Goal: Task Accomplishment & Management: Manage account settings

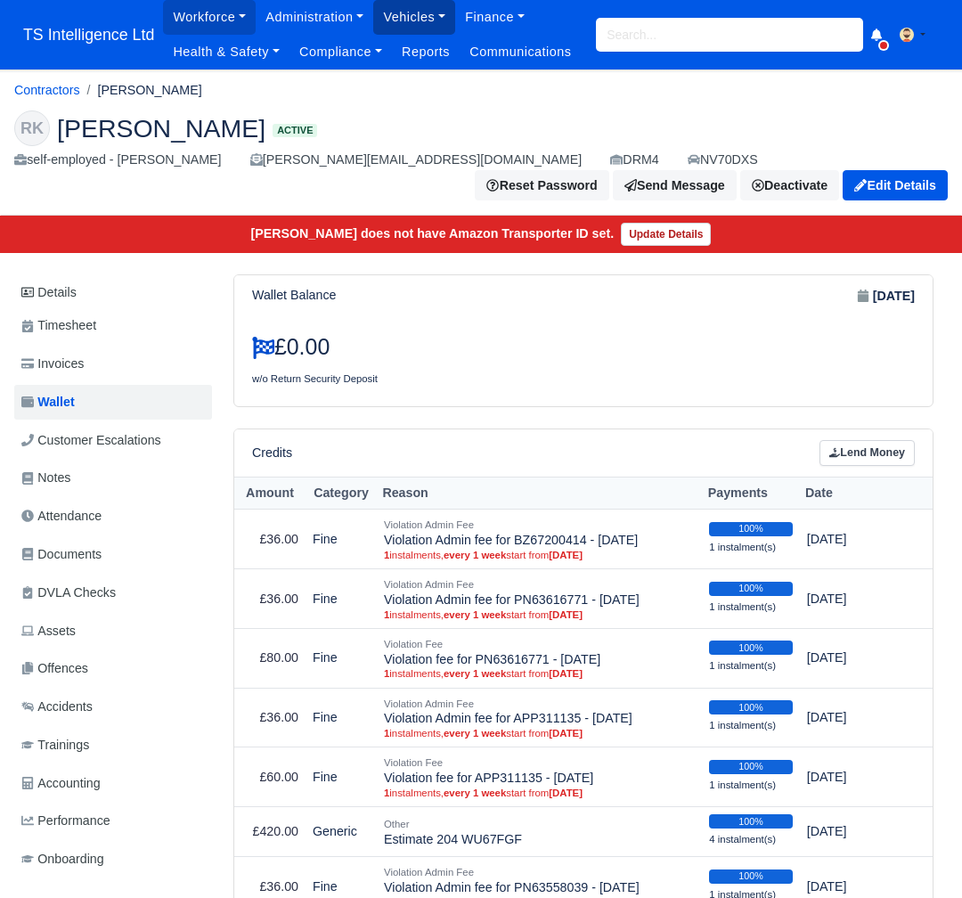
click at [393, 15] on link "Vehicles" at bounding box center [414, 17] width 82 height 35
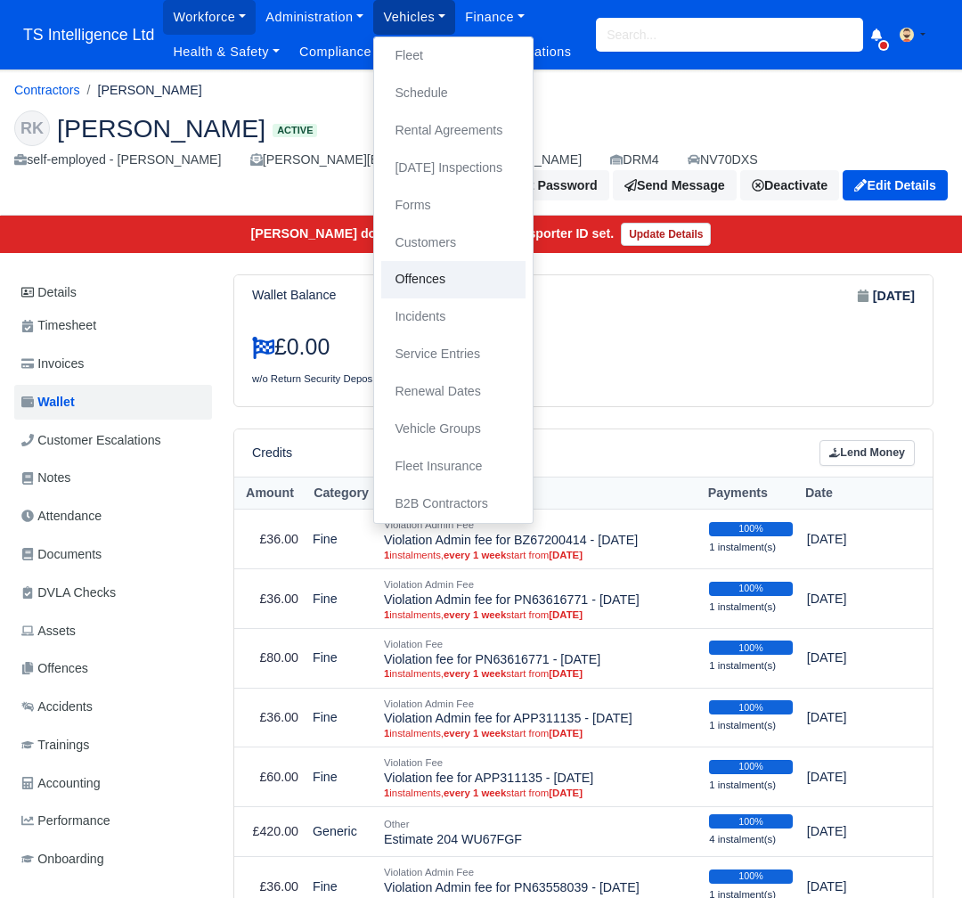
click at [418, 283] on link "Offences" at bounding box center [453, 279] width 144 height 37
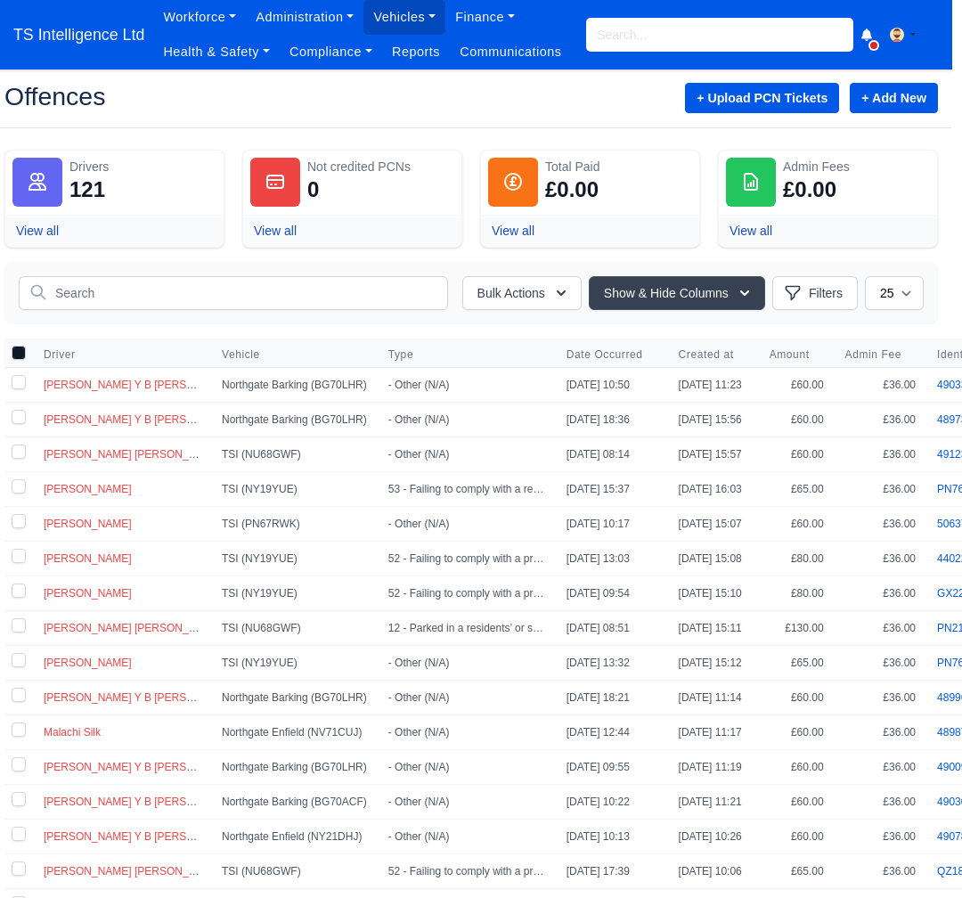
scroll to position [0, 11]
click at [872, 99] on link "+ Add New" at bounding box center [893, 98] width 88 height 30
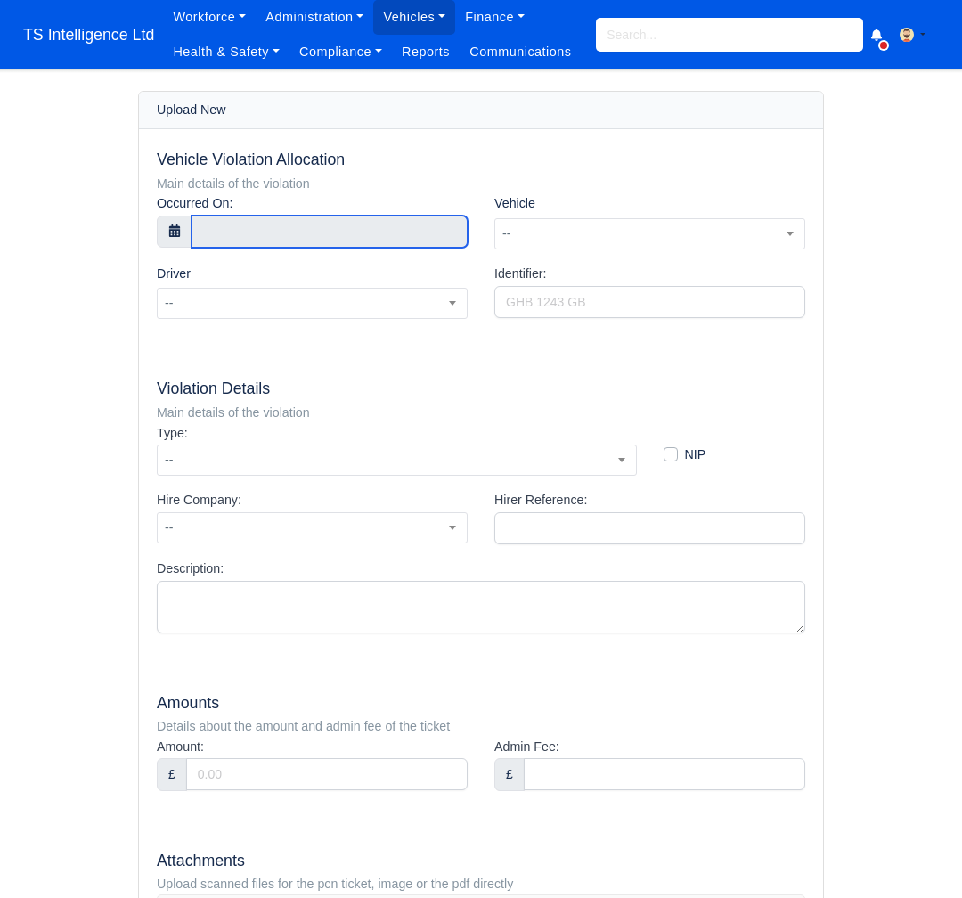
click at [237, 228] on input "text" at bounding box center [330, 232] width 276 height 32
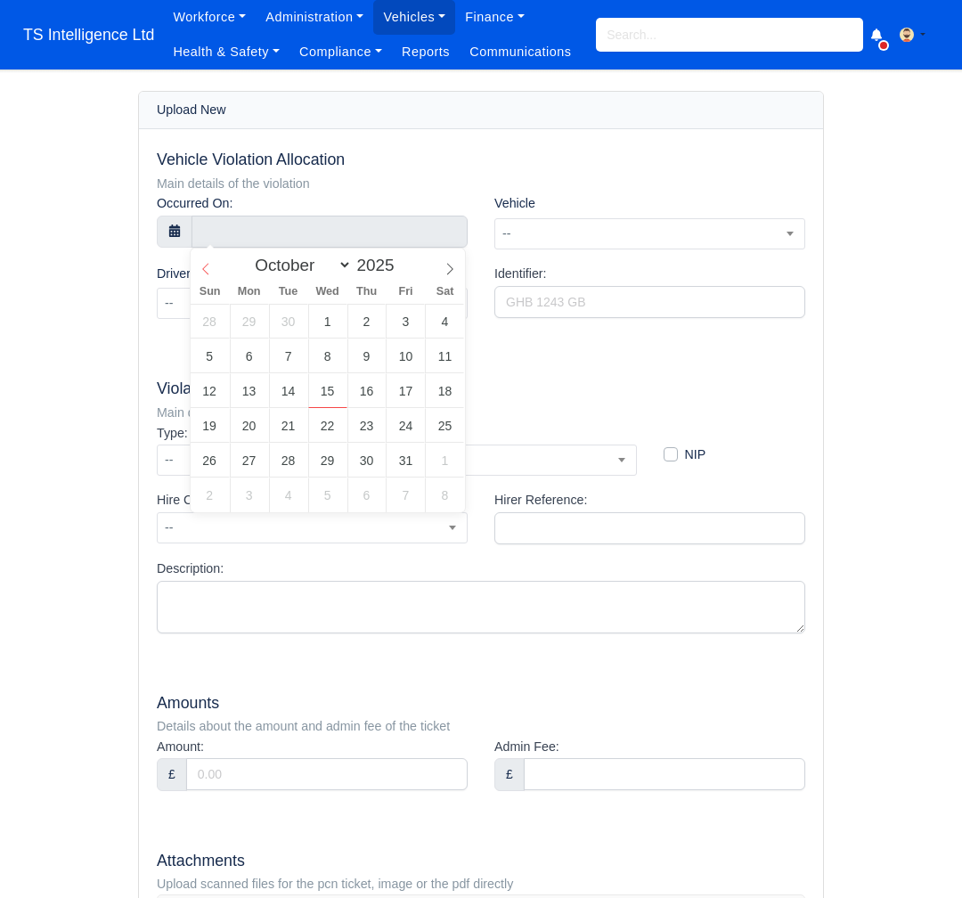
select select "8"
click at [202, 266] on icon at bounding box center [206, 269] width 12 height 12
type input "18 September 2025 00:00"
type input "18"
type input "18 September 2025 18:00"
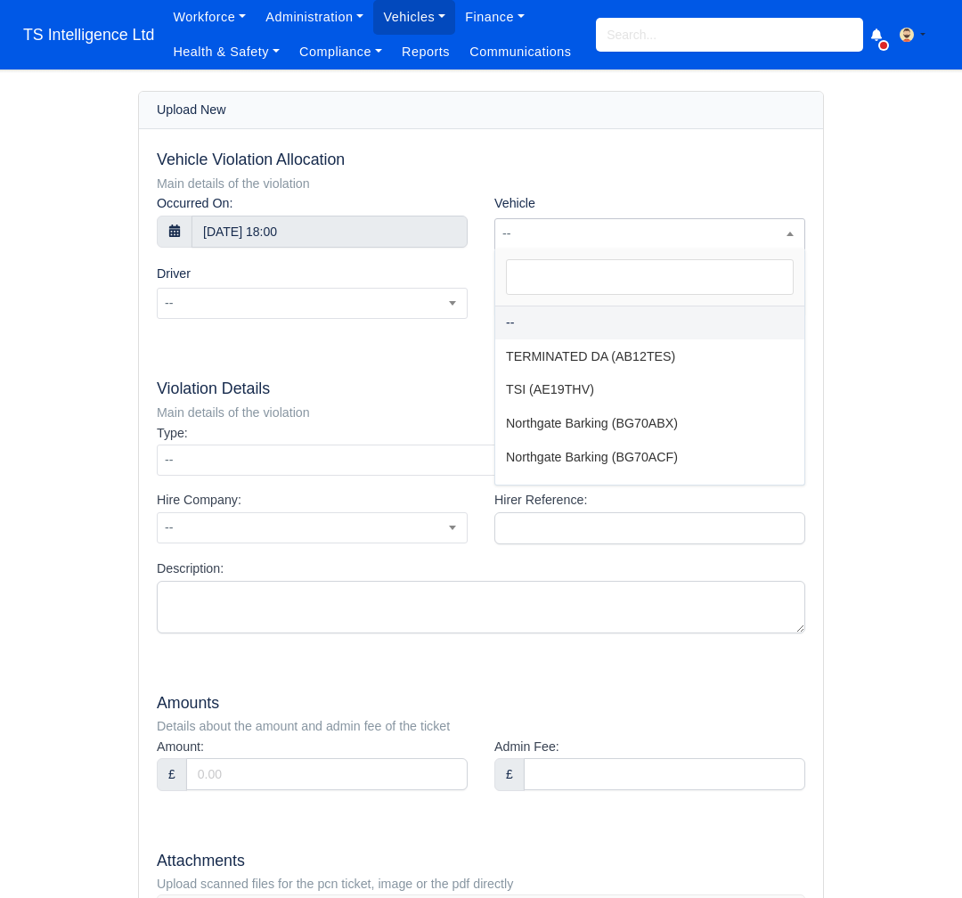
click at [604, 230] on span "--" at bounding box center [649, 234] width 309 height 22
type input "nn"
select select "275"
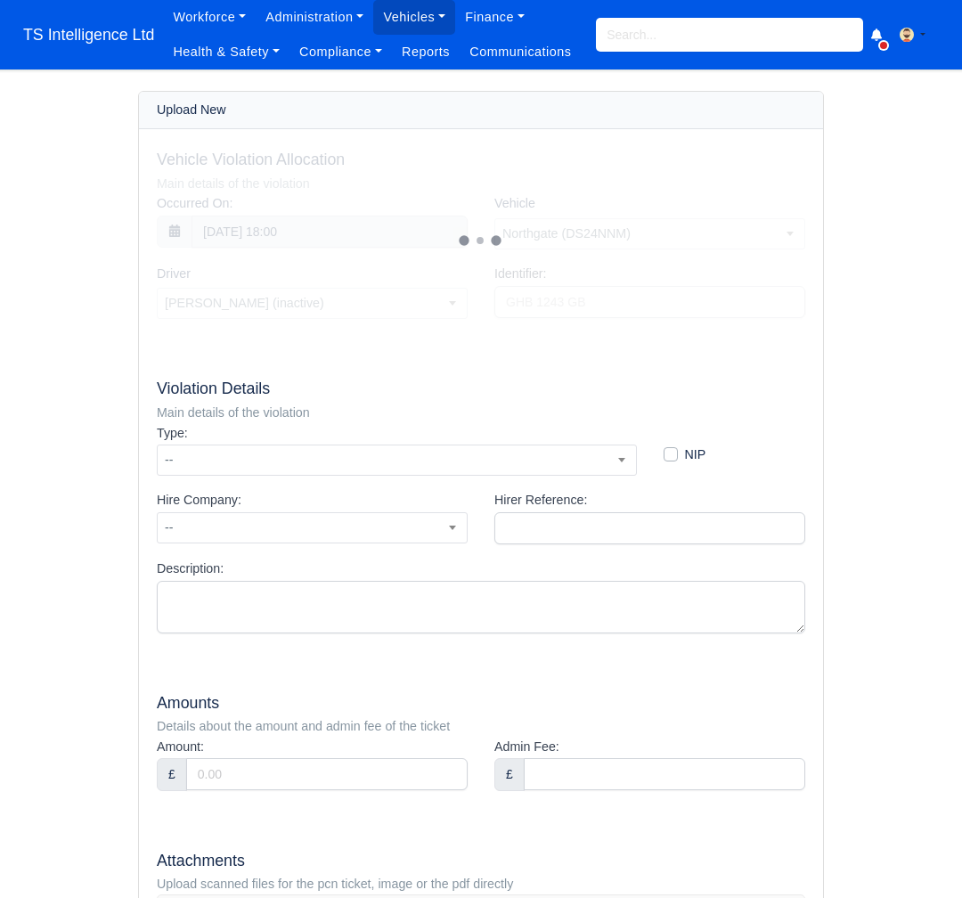
select select "18"
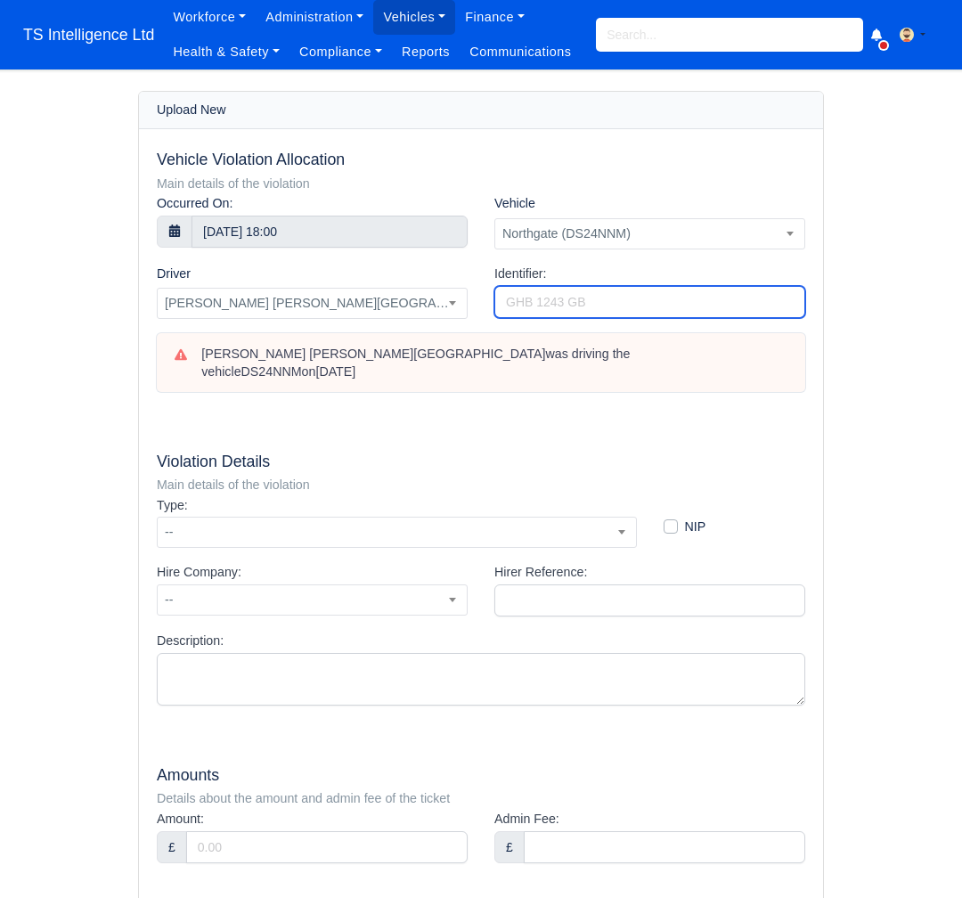
click at [569, 306] on input "Identifier:" at bounding box center [650, 302] width 311 height 32
click at [592, 299] on input "Identifier:" at bounding box center [650, 302] width 311 height 32
paste input "0013033469685720"
type input "0013033469685720"
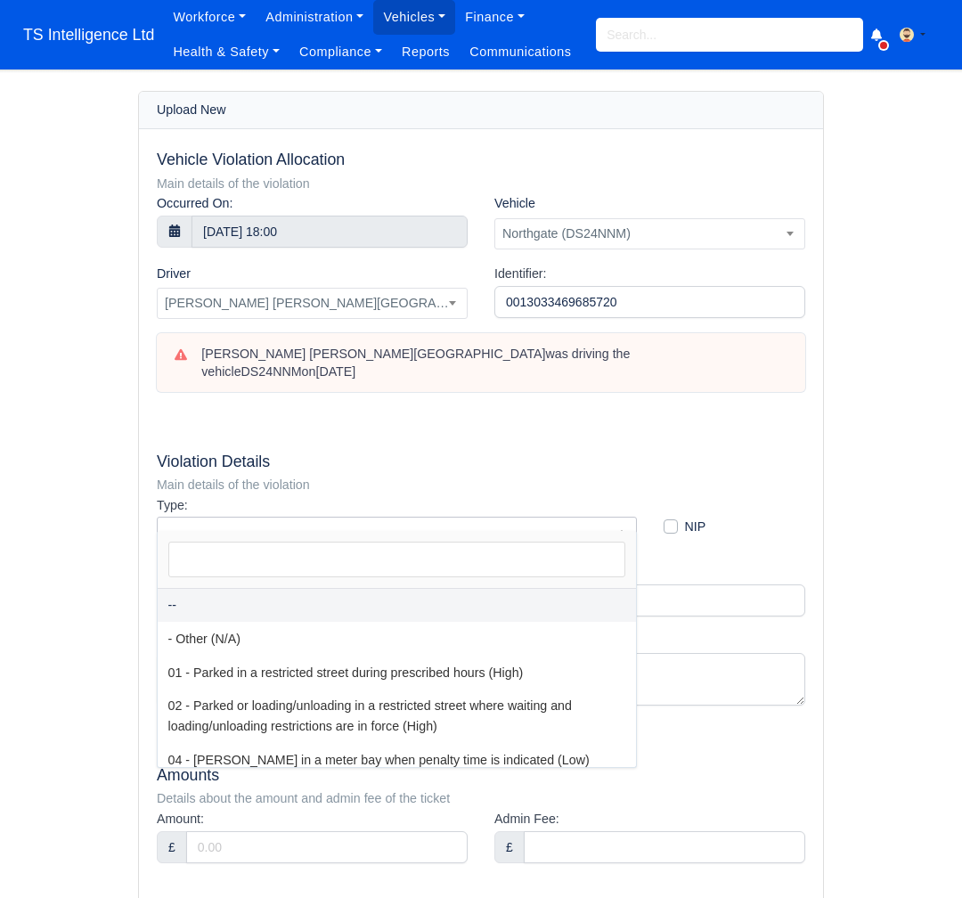
click at [303, 521] on span "--" at bounding box center [397, 532] width 479 height 22
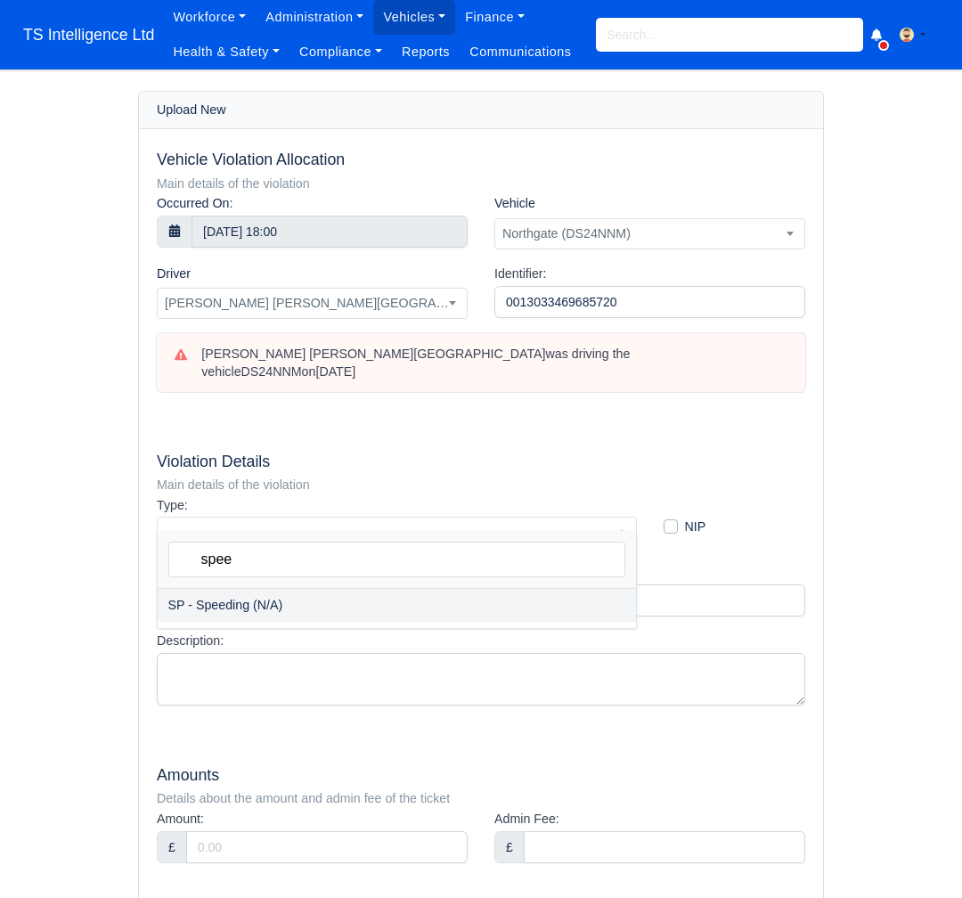
type input "spee"
select select "75"
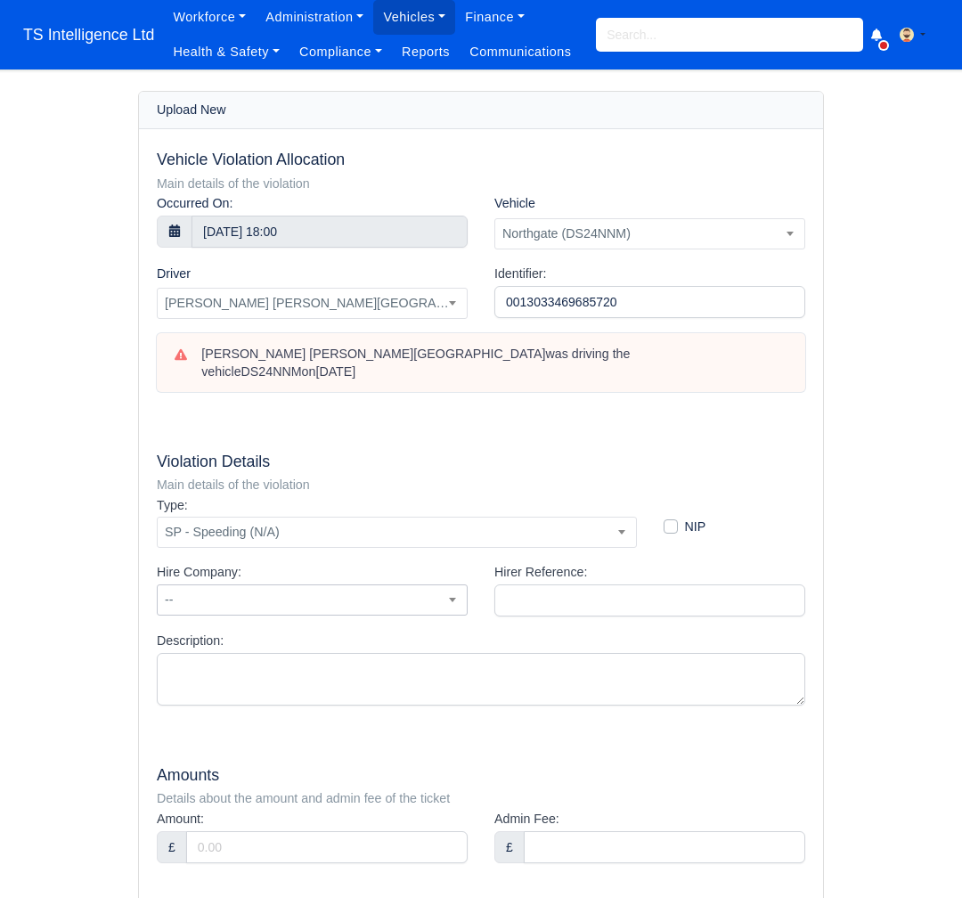
click at [289, 589] on span "--" at bounding box center [312, 600] width 309 height 22
type input "n"
select select "1"
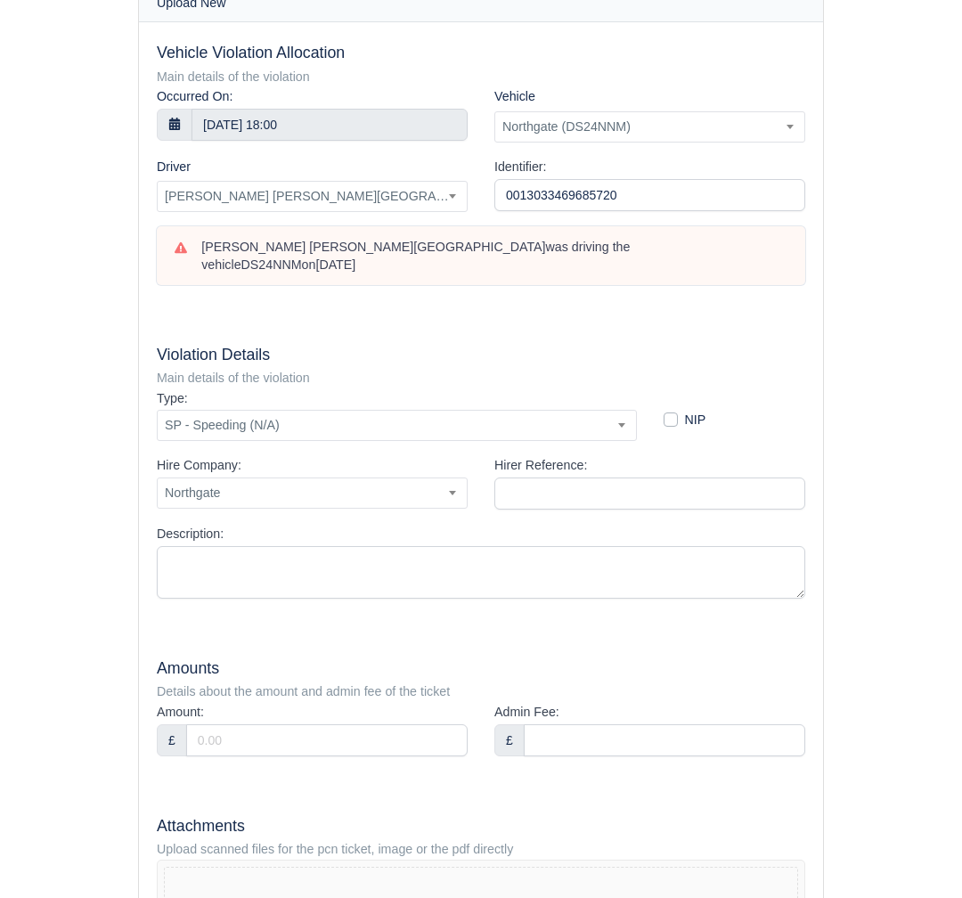
scroll to position [141, 0]
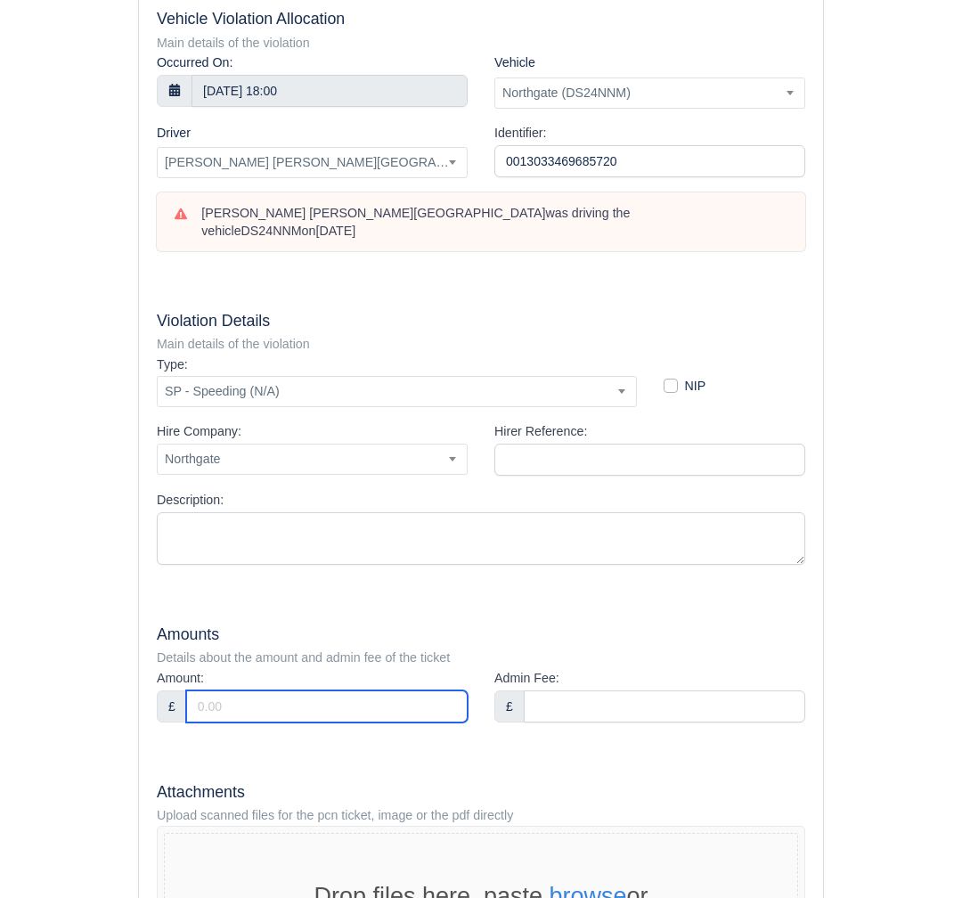
click at [235, 691] on input "Amount:" at bounding box center [327, 707] width 282 height 32
type input "0"
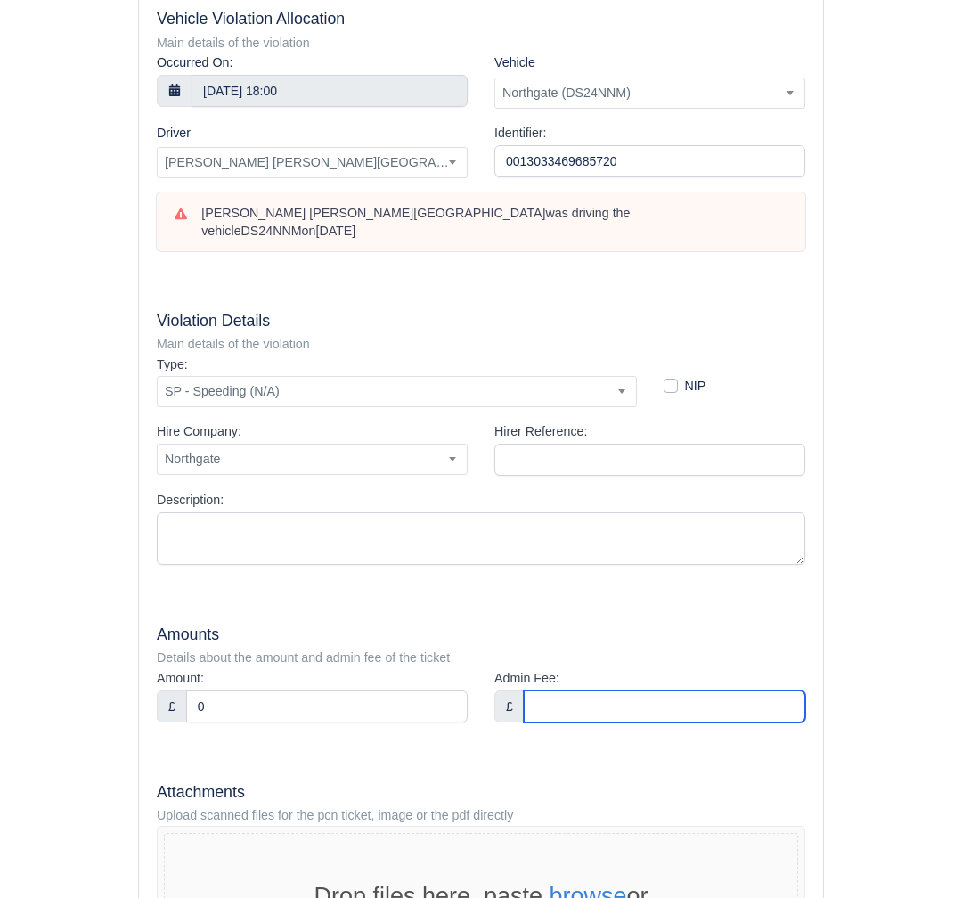
click at [610, 691] on input "Admin Fee:" at bounding box center [665, 707] width 282 height 32
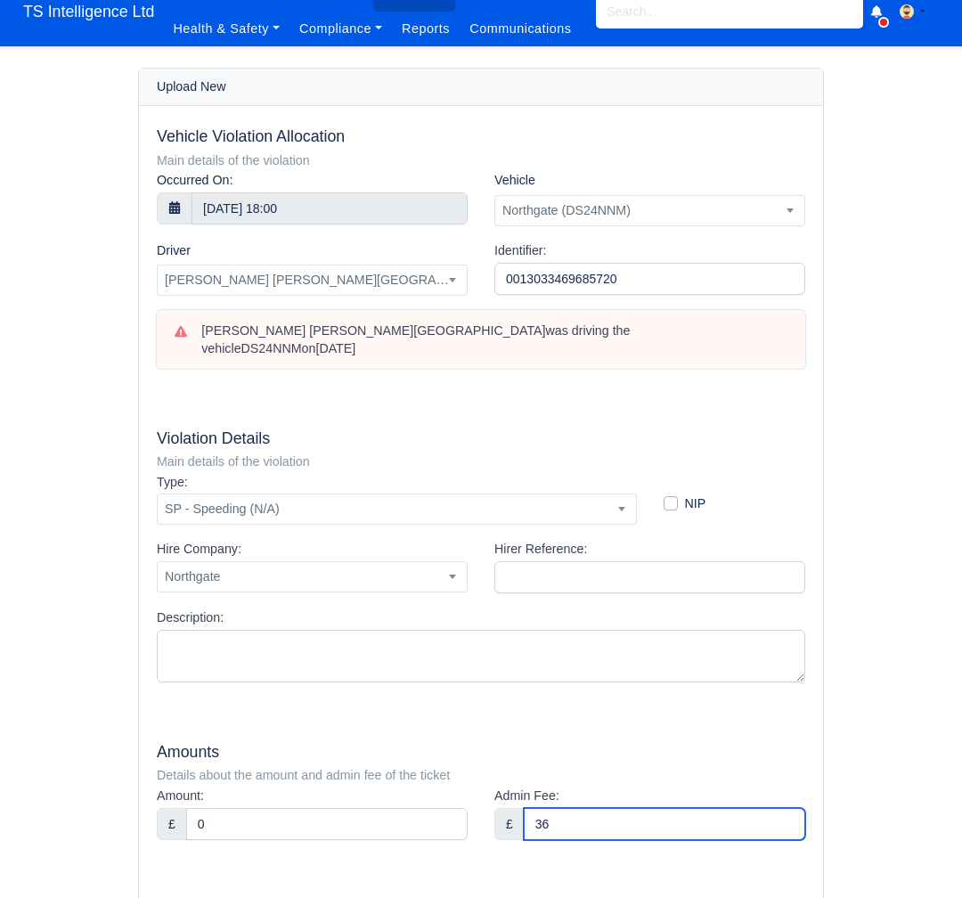
scroll to position [0, 0]
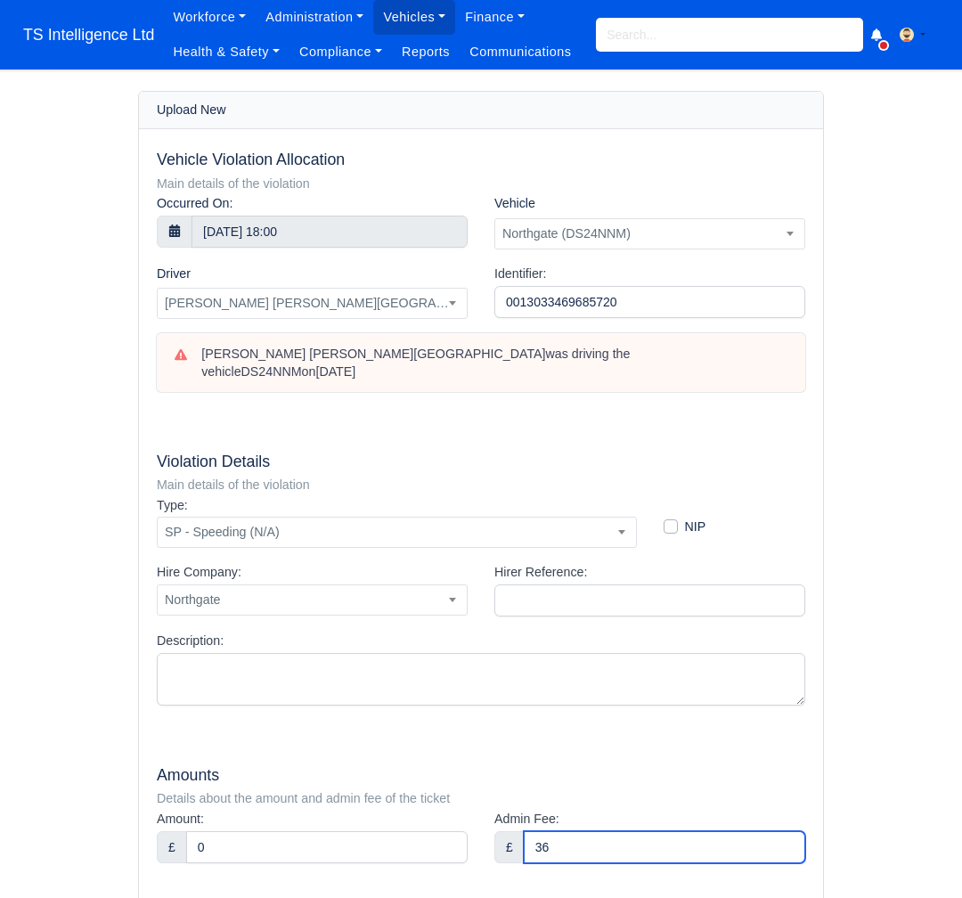
type input "36"
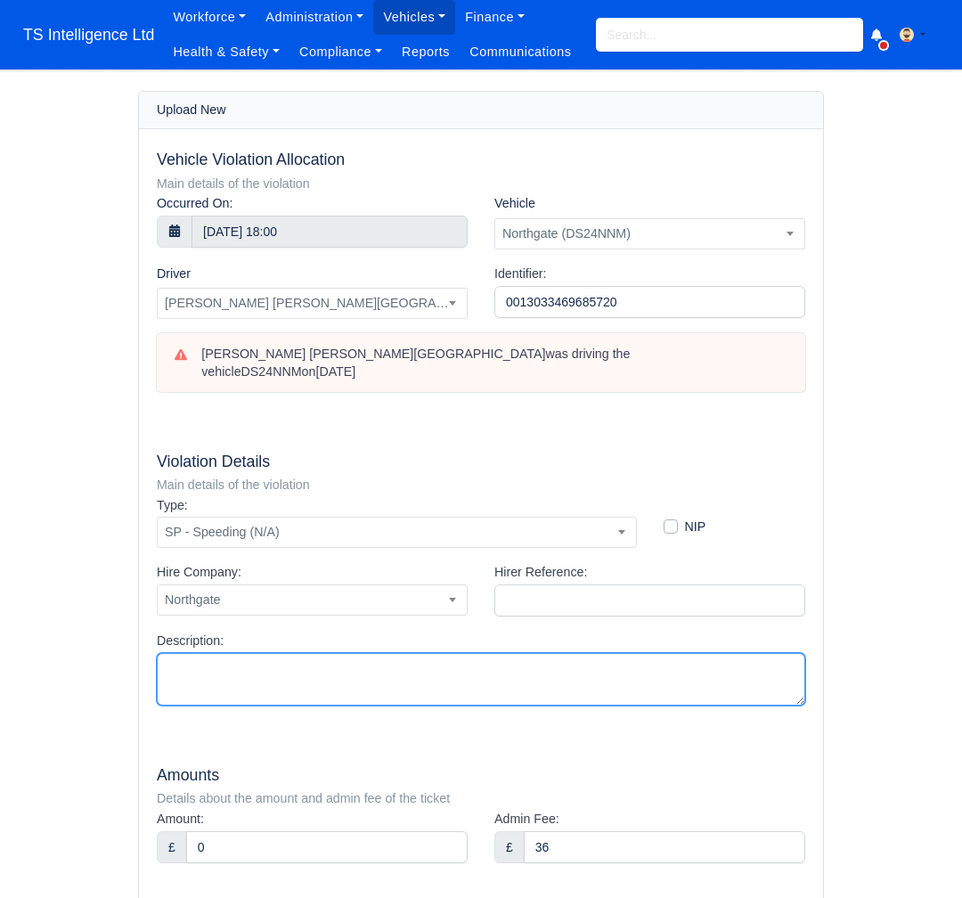
click at [602, 675] on textarea "Description:" at bounding box center [481, 679] width 649 height 53
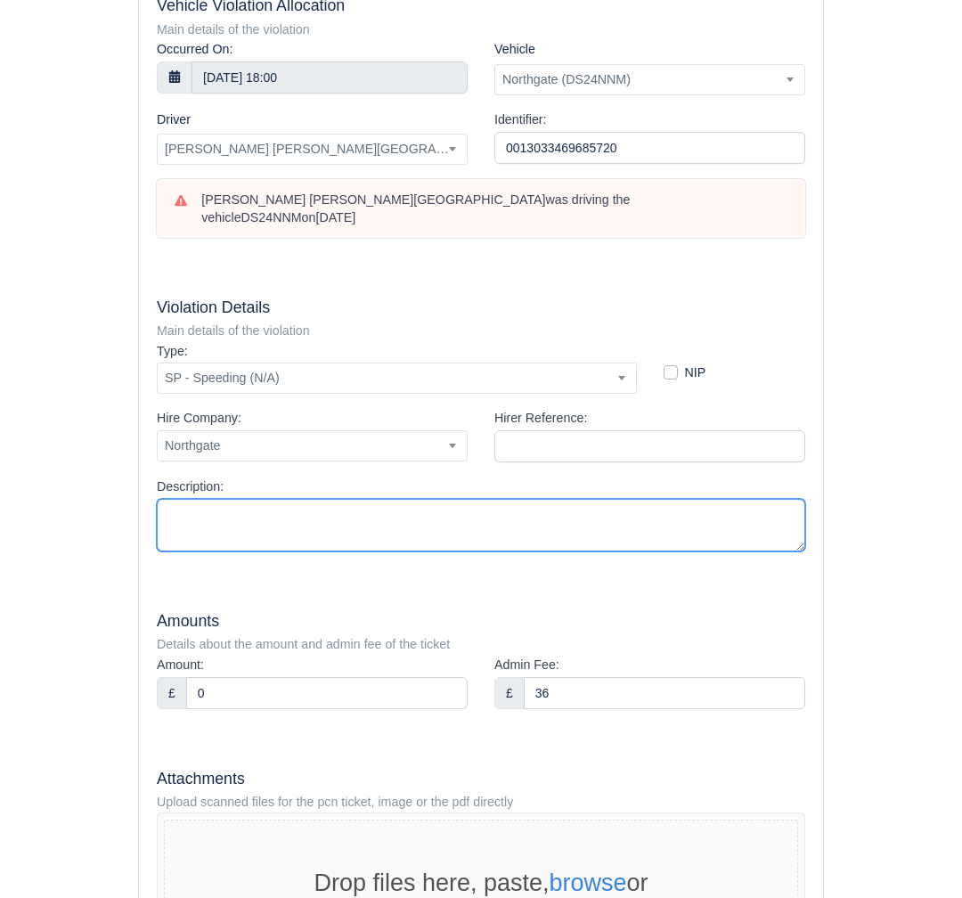
scroll to position [384, 0]
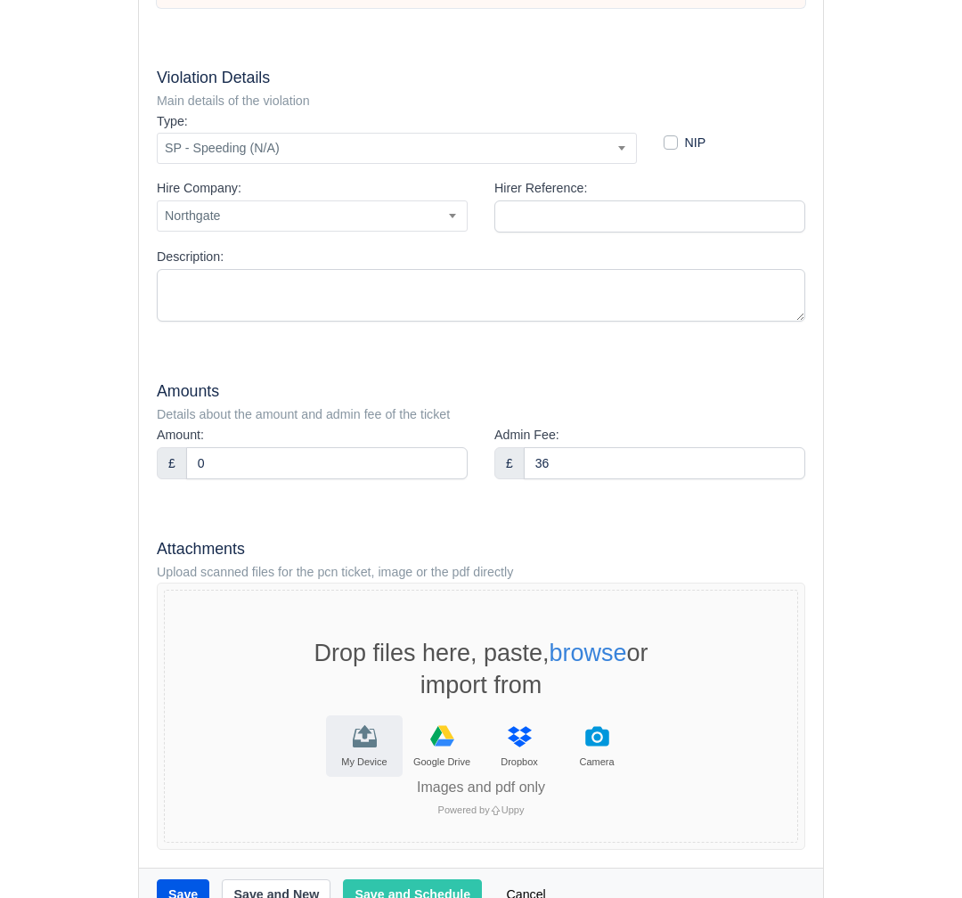
click at [368, 725] on icon "File Uploader" at bounding box center [364, 732] width 14 height 14
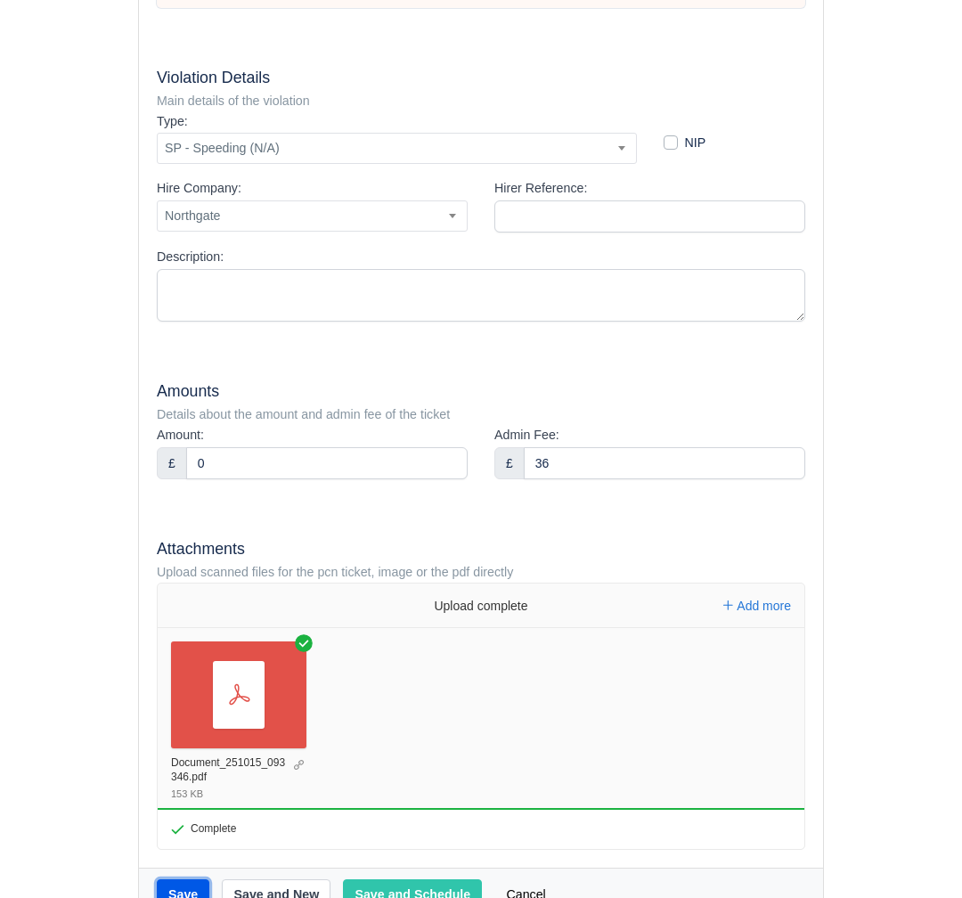
click at [189, 880] on button "Save" at bounding box center [183, 895] width 53 height 30
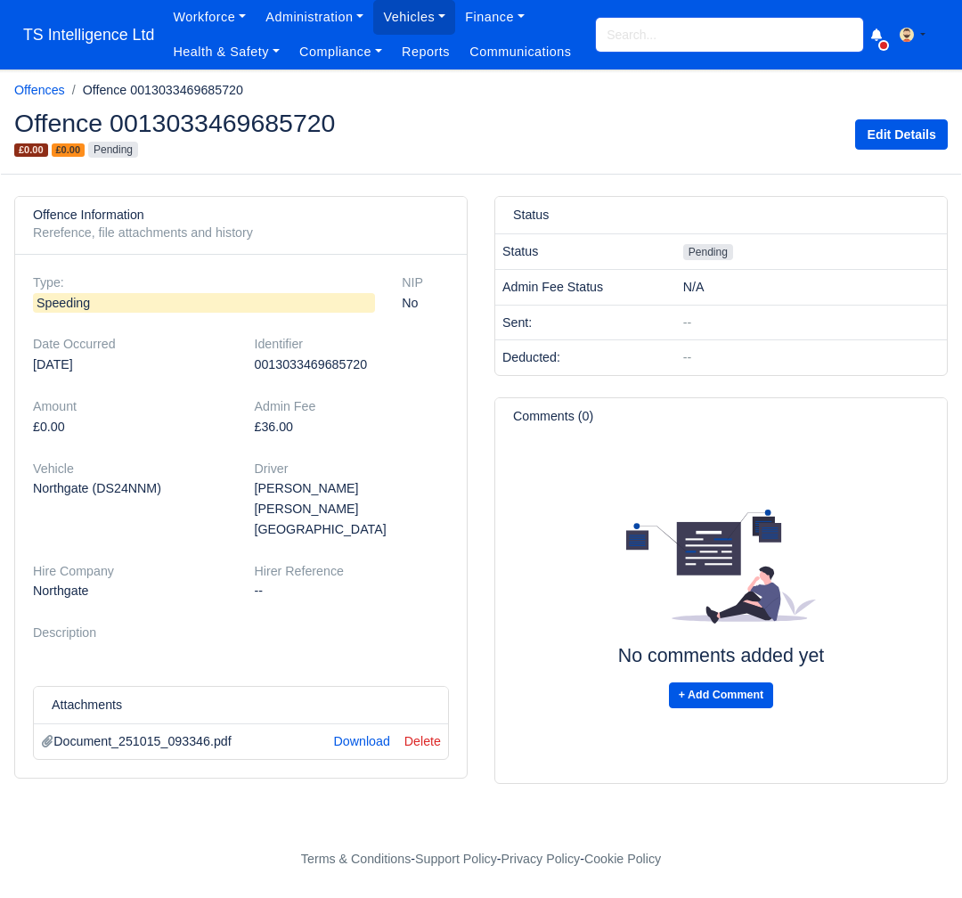
click at [623, 30] on input "search" at bounding box center [729, 35] width 267 height 34
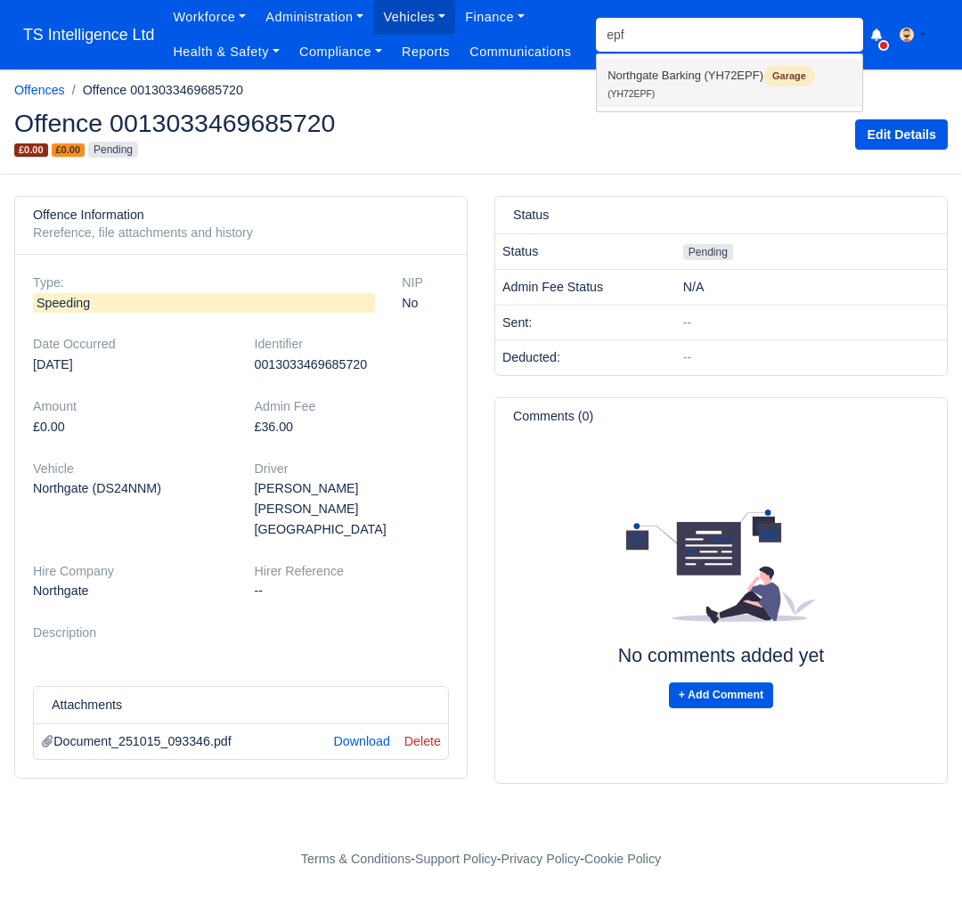
click at [652, 83] on link "Northgate Barking (YH72EPF) Garage (YH72EPF)" at bounding box center [730, 83] width 266 height 48
type input "YH72EPF"
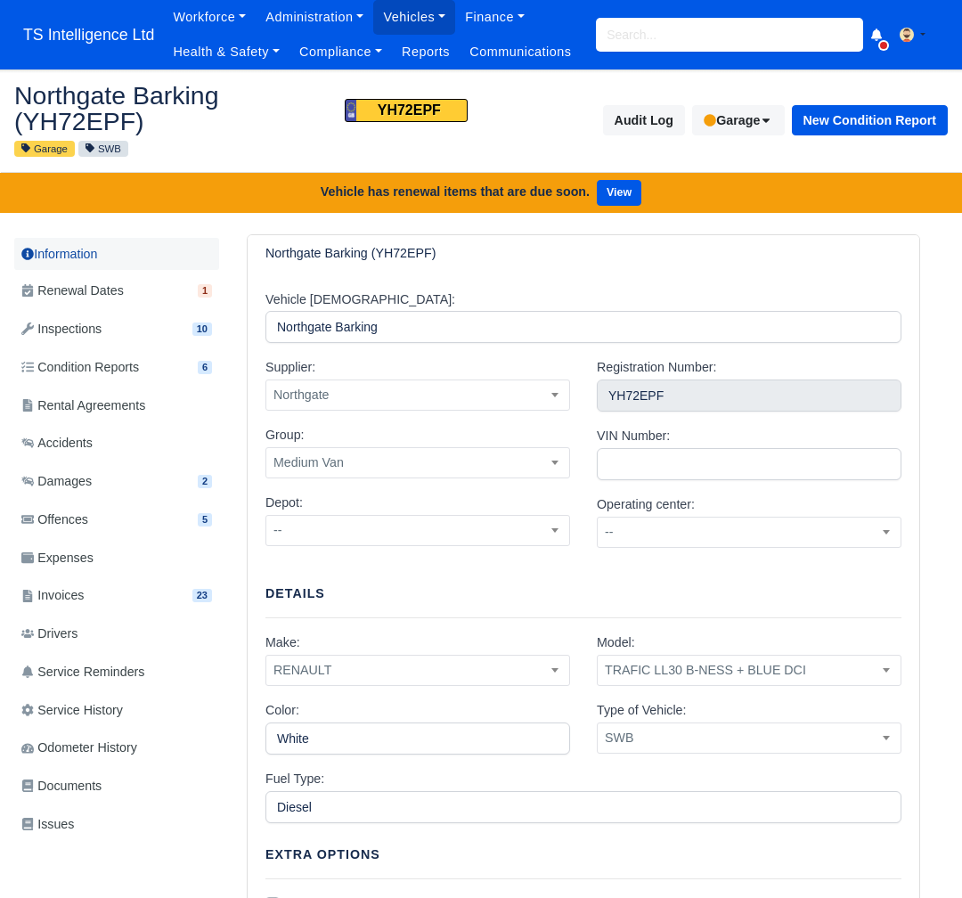
click at [61, 256] on link "Information" at bounding box center [116, 254] width 205 height 33
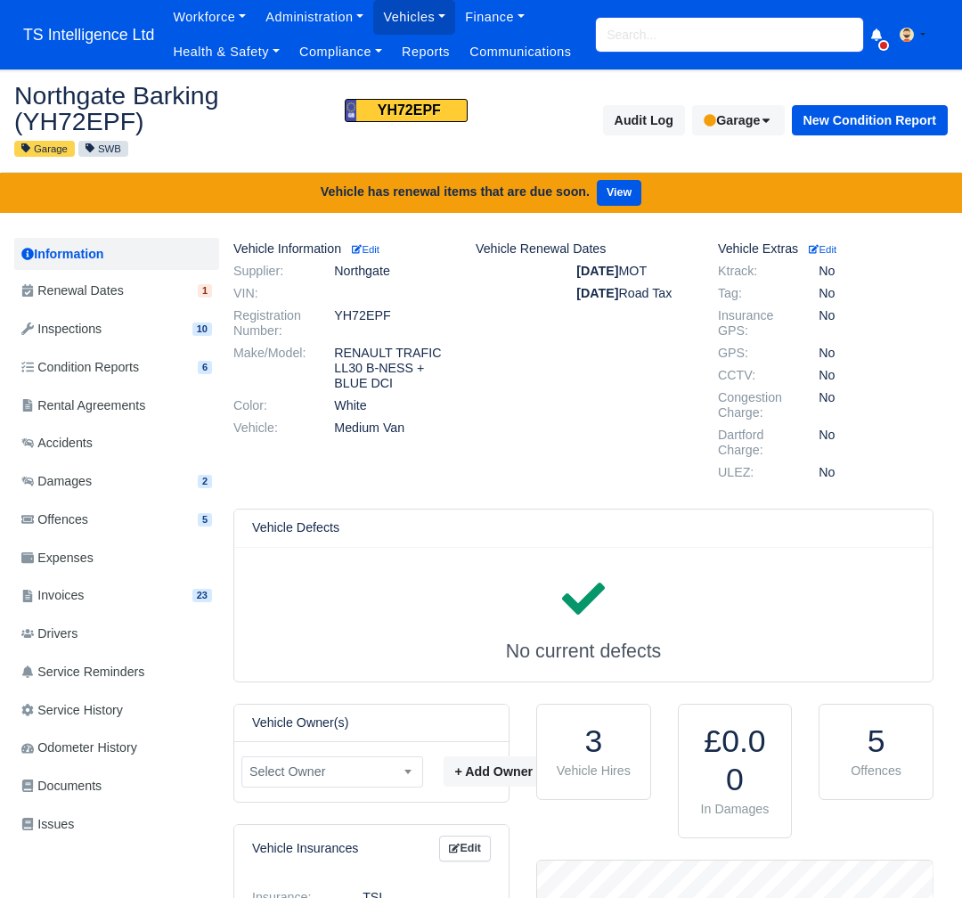
click at [749, 25] on input "search" at bounding box center [729, 35] width 267 height 34
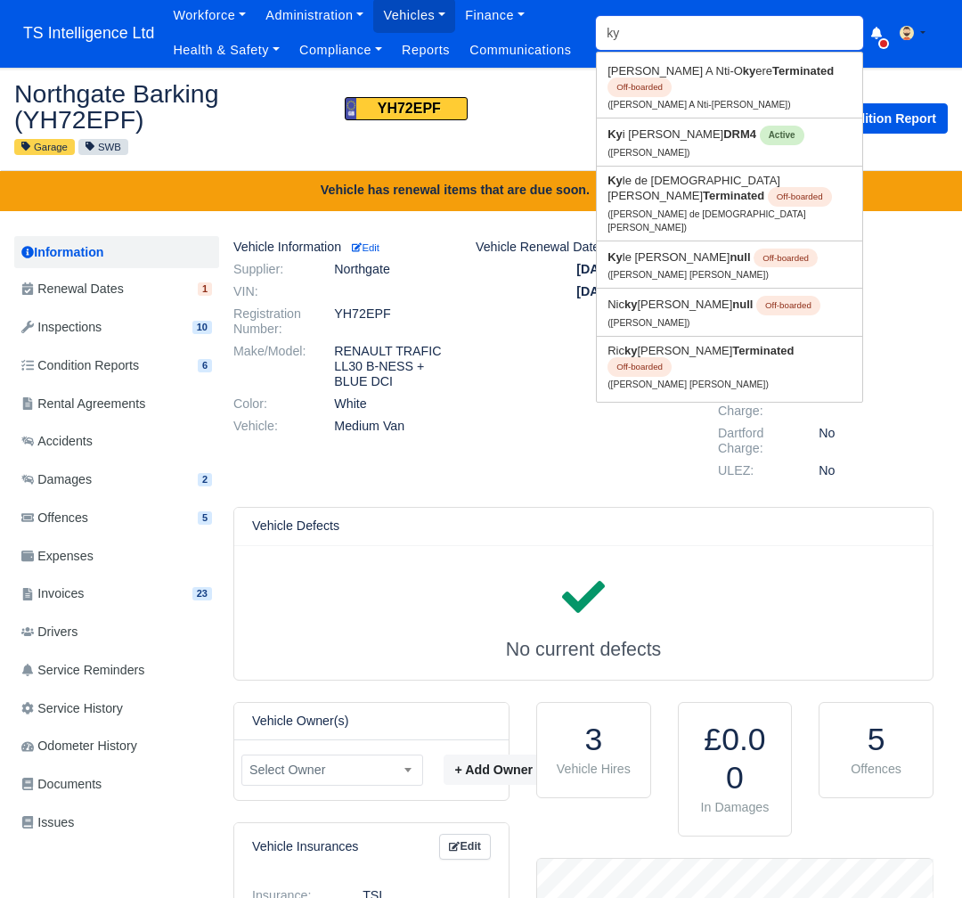
type input "kyi"
type input "kyi Julian-Hayden"
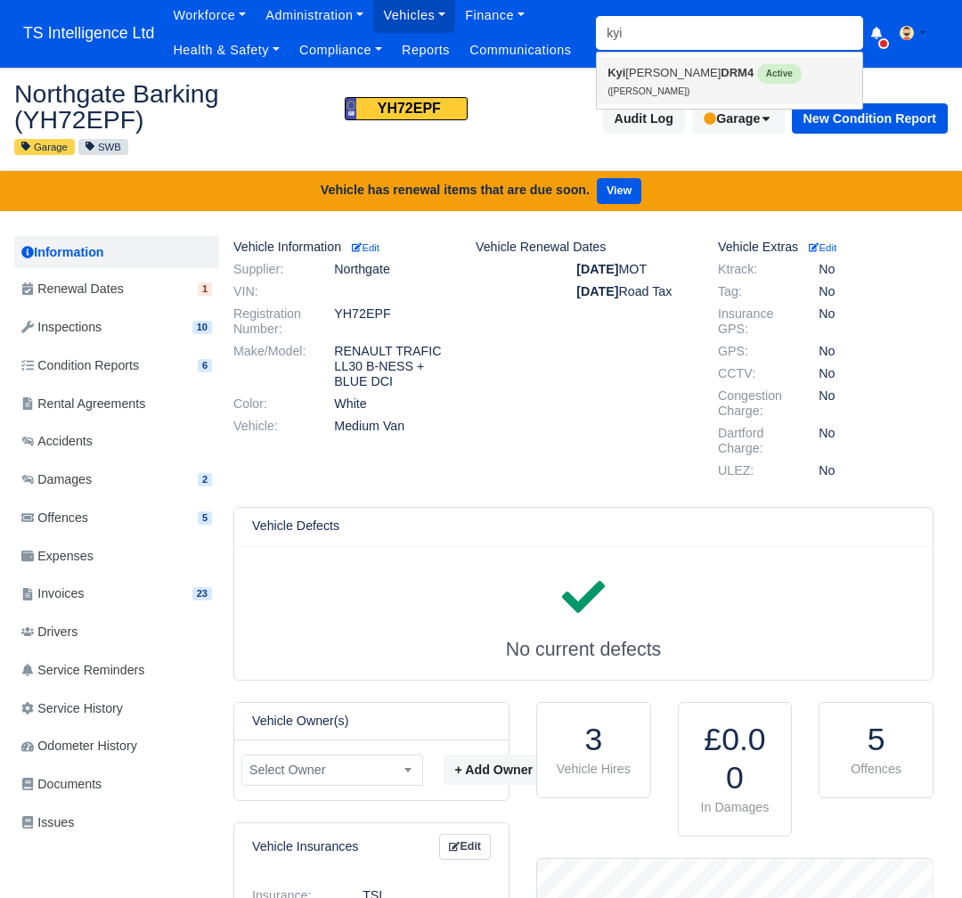
click at [677, 78] on link "Kyi Julian-Hayden DRM4 Active (Kyi Julian-Hayden)" at bounding box center [730, 80] width 266 height 47
type input "Kyi Julian-Hayden"
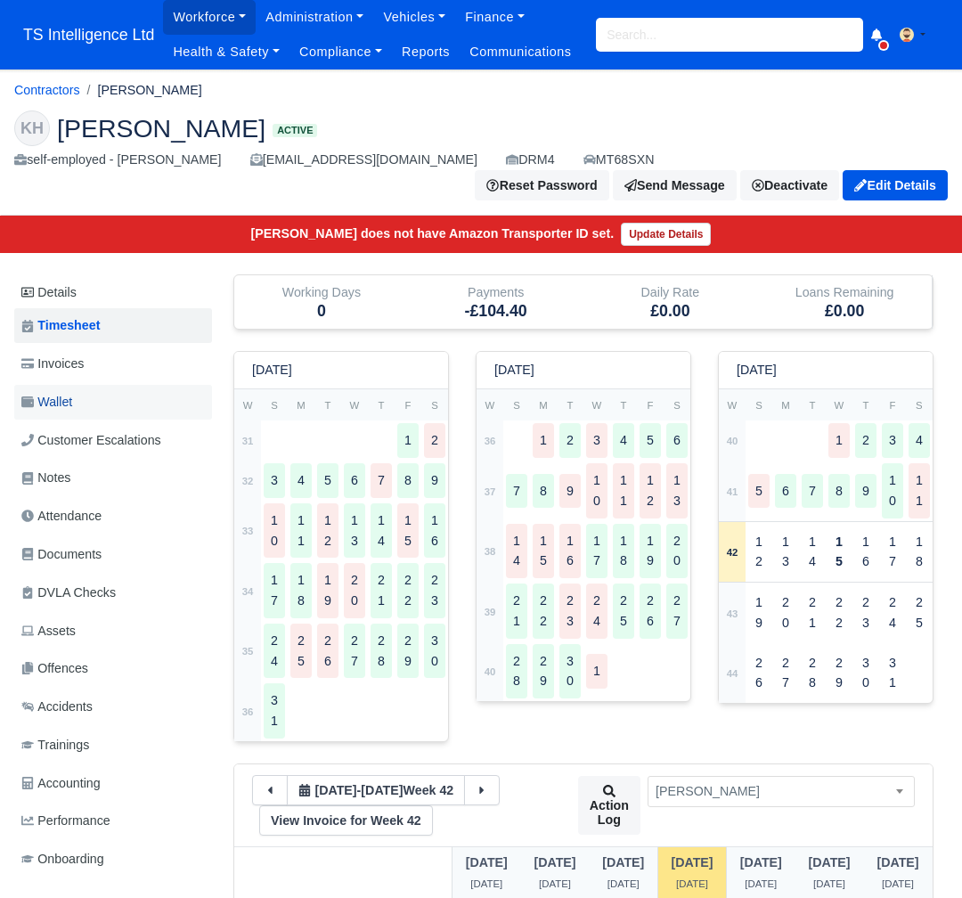
click at [129, 405] on link "Wallet" at bounding box center [113, 402] width 198 height 35
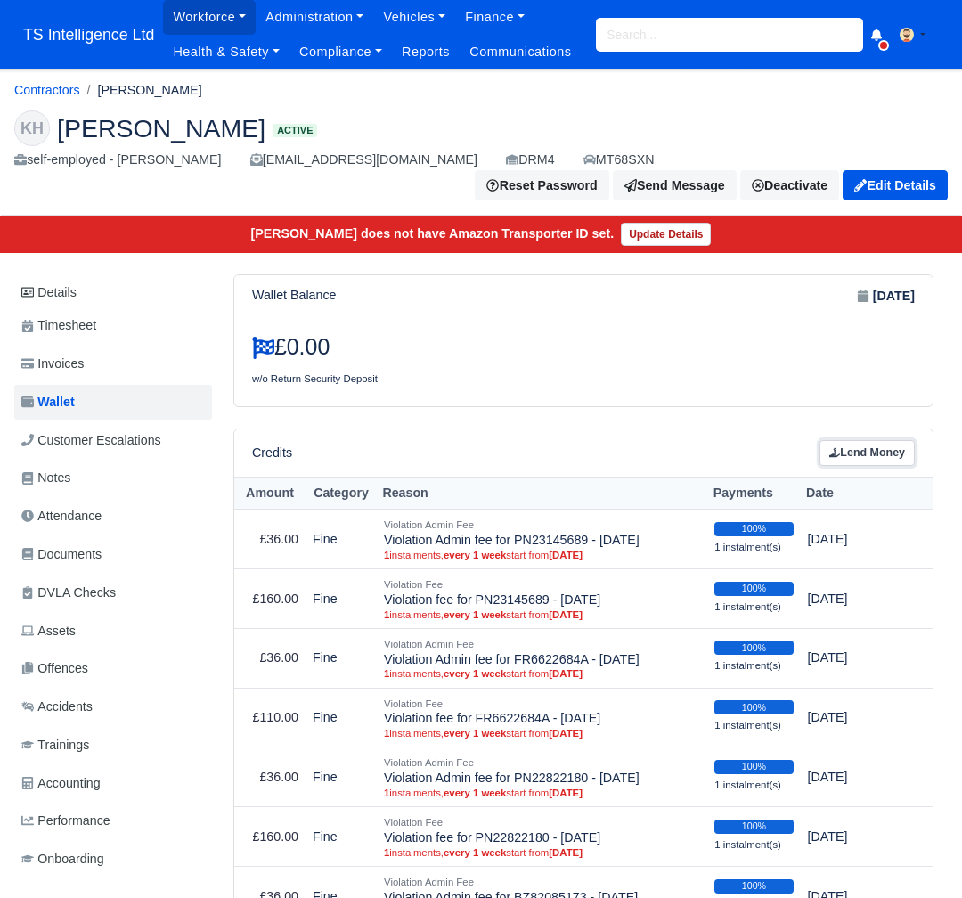
click at [879, 450] on link "Lend Money" at bounding box center [867, 453] width 95 height 26
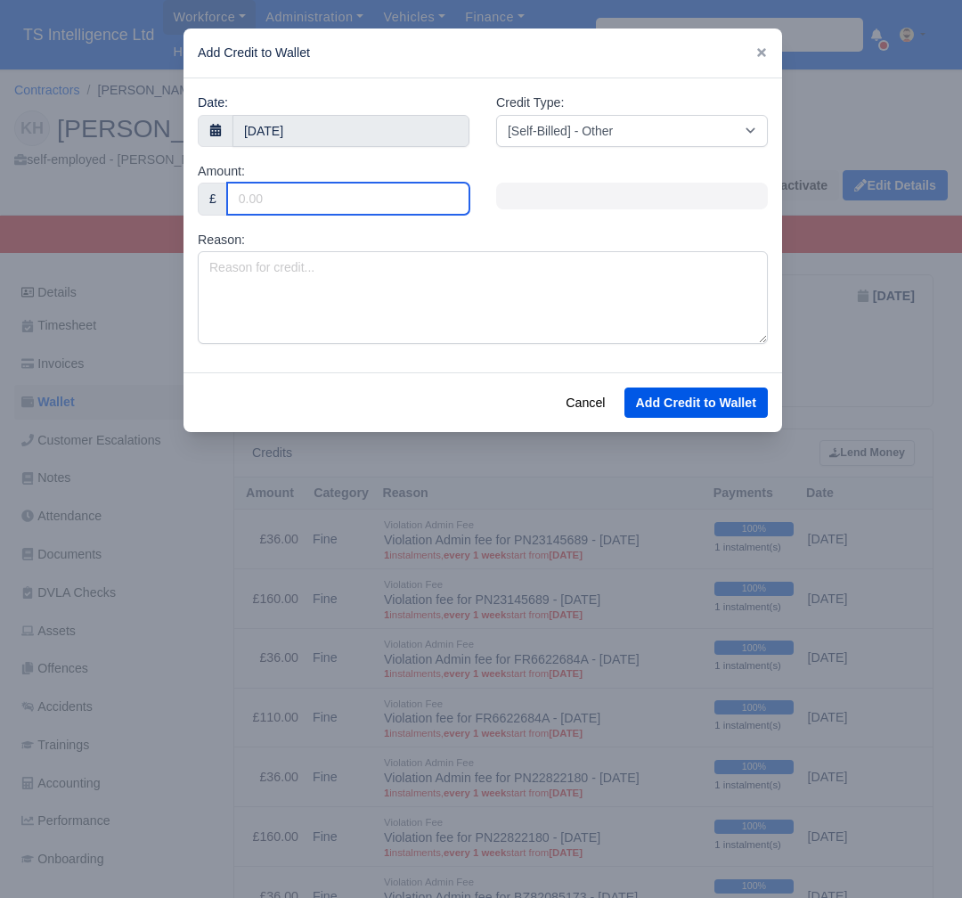
click at [295, 193] on input "Amount:" at bounding box center [348, 199] width 242 height 32
type input "4"
type input "40"
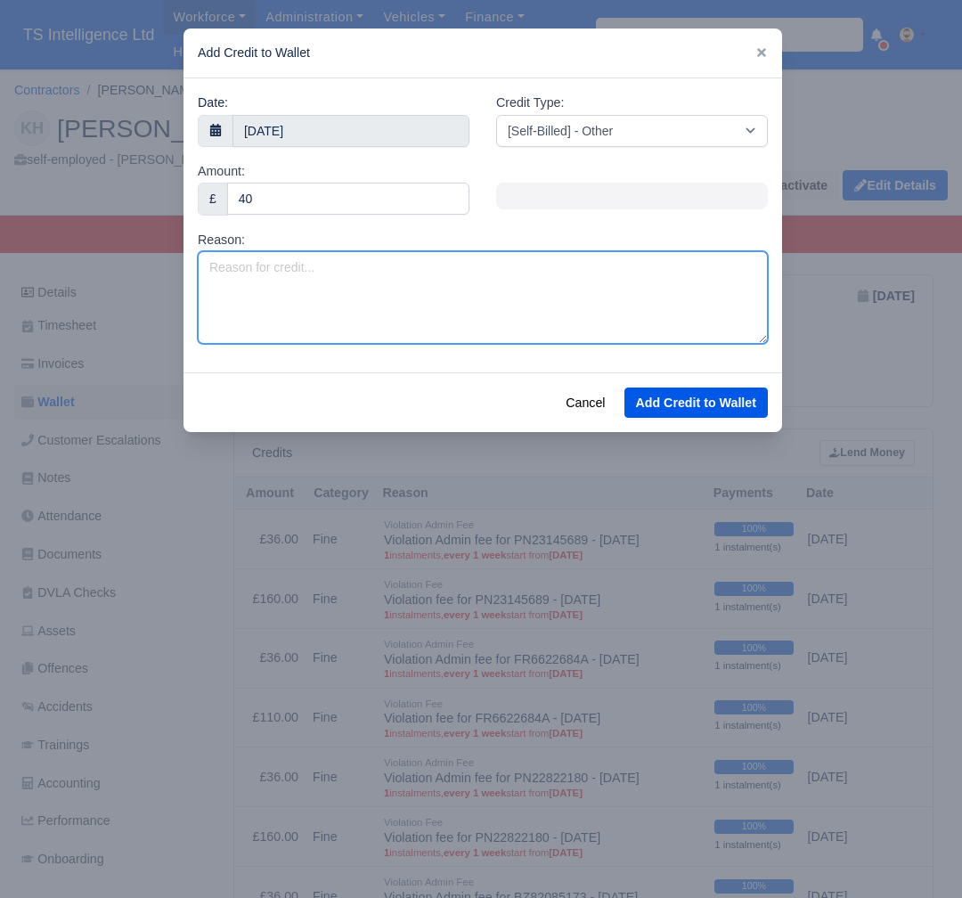
click at [312, 276] on textarea "Reason:" at bounding box center [483, 297] width 570 height 93
paste textarea "JC5640413"
type textarea "Estimate JC5640413 YH72EPF"
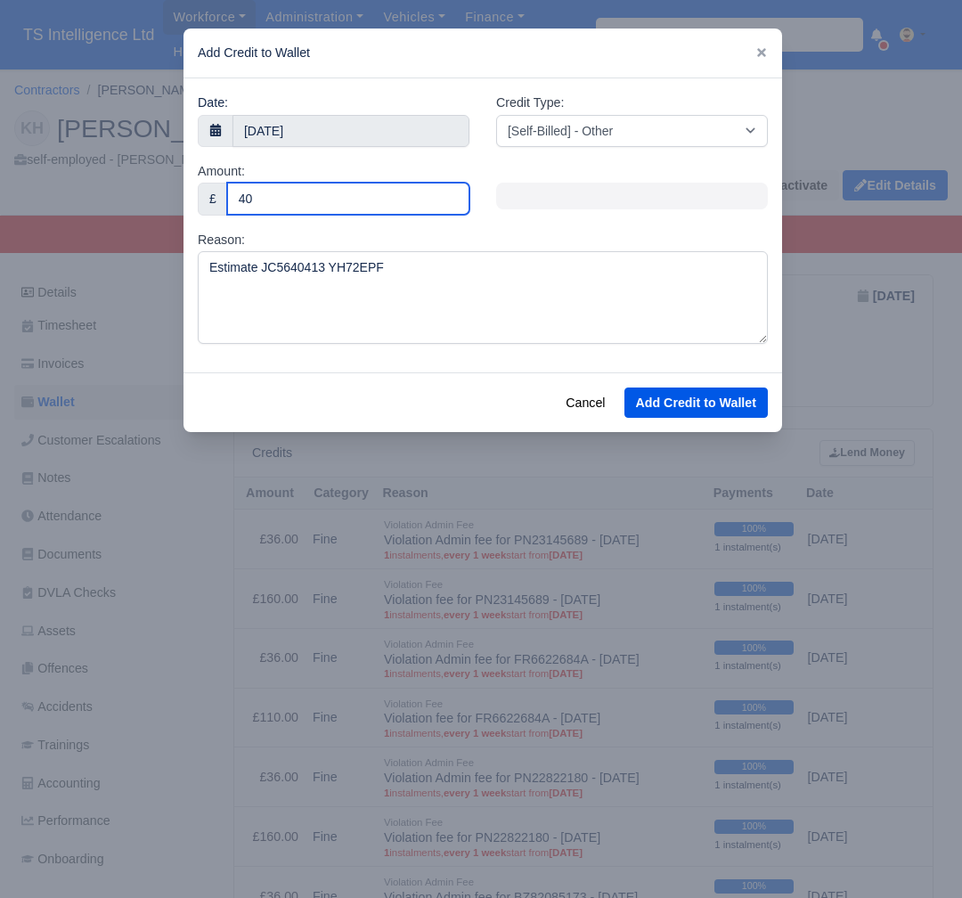
click at [297, 196] on input "40" at bounding box center [348, 199] width 242 height 32
type input "48"
click at [667, 400] on button "Add Credit to Wallet" at bounding box center [696, 403] width 143 height 30
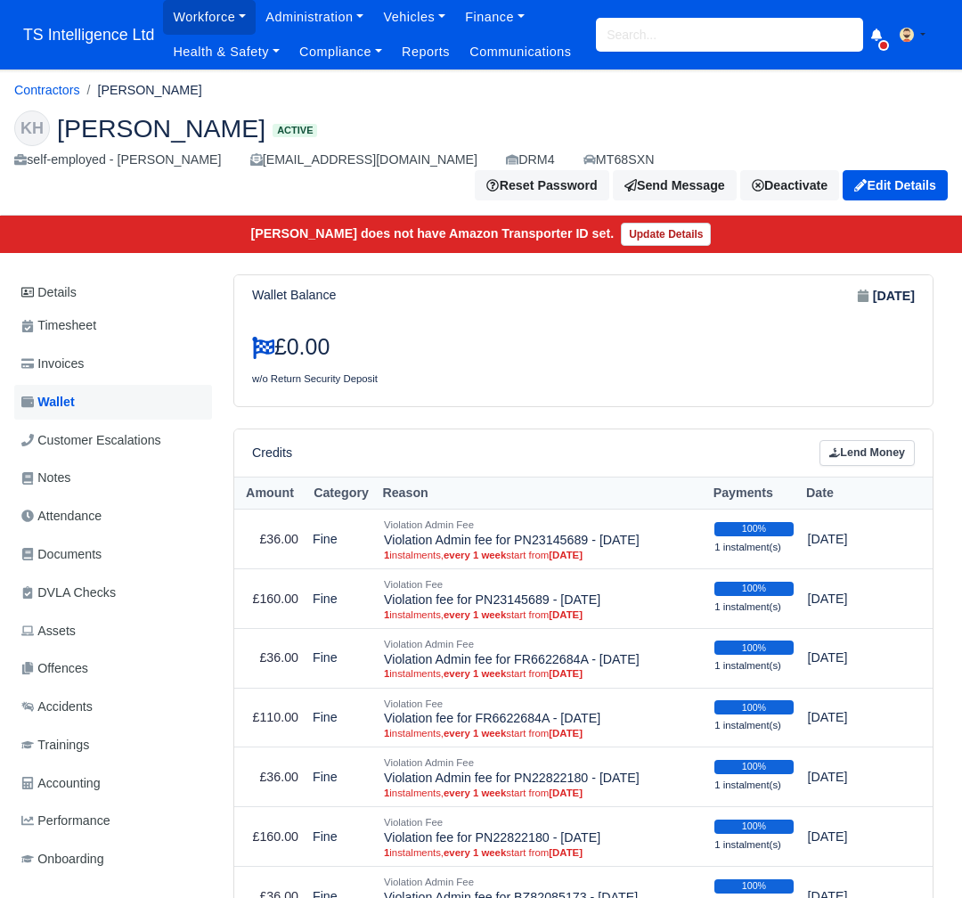
click at [65, 398] on span "Wallet" at bounding box center [47, 402] width 53 height 20
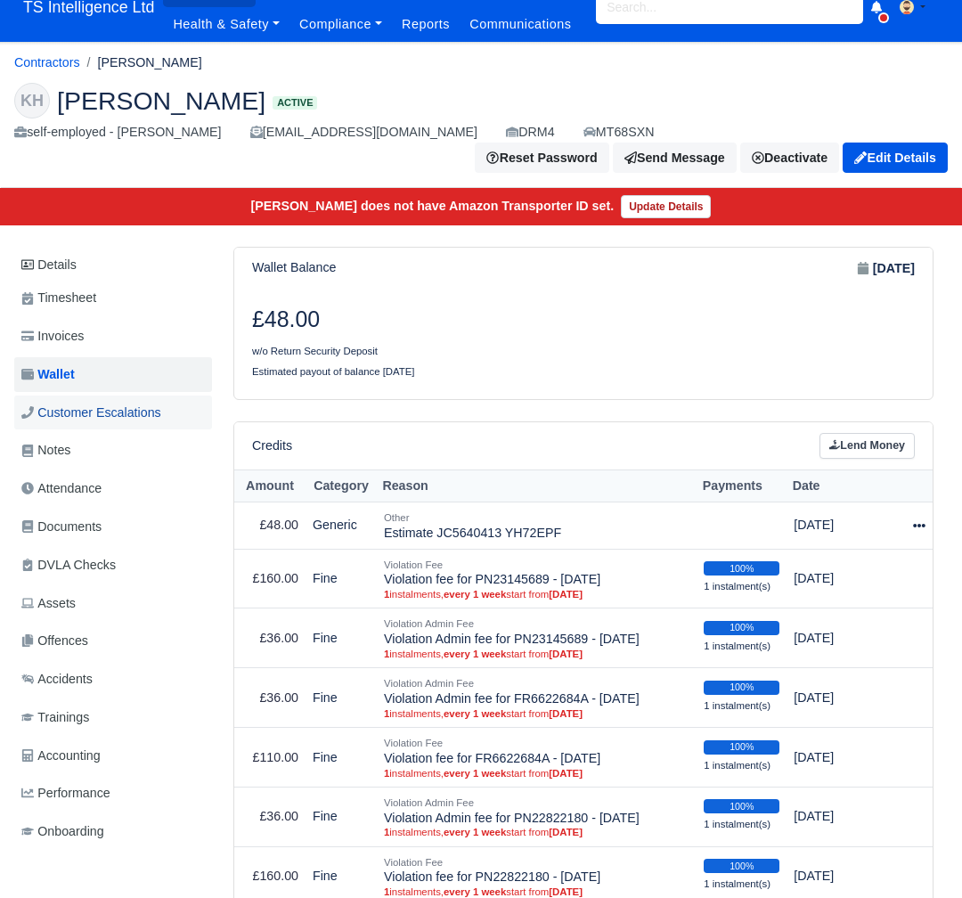
scroll to position [33, 0]
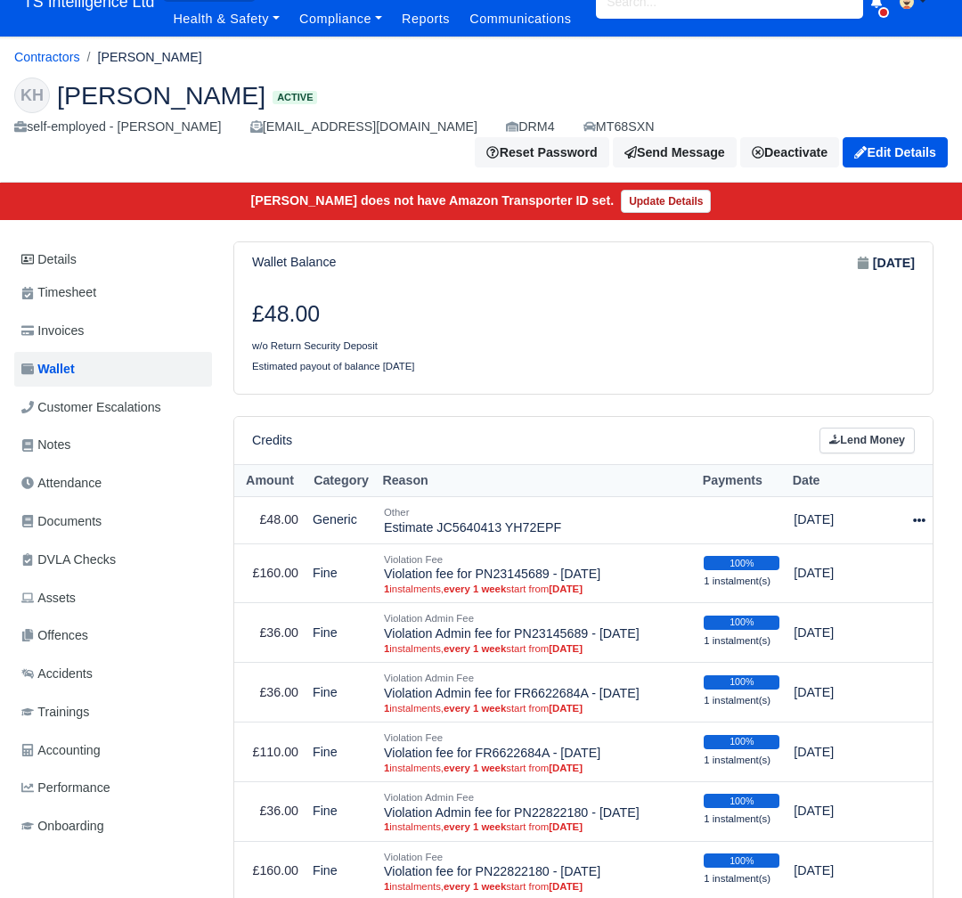
click at [413, 315] on h3 "£48.00" at bounding box center [411, 314] width 318 height 27
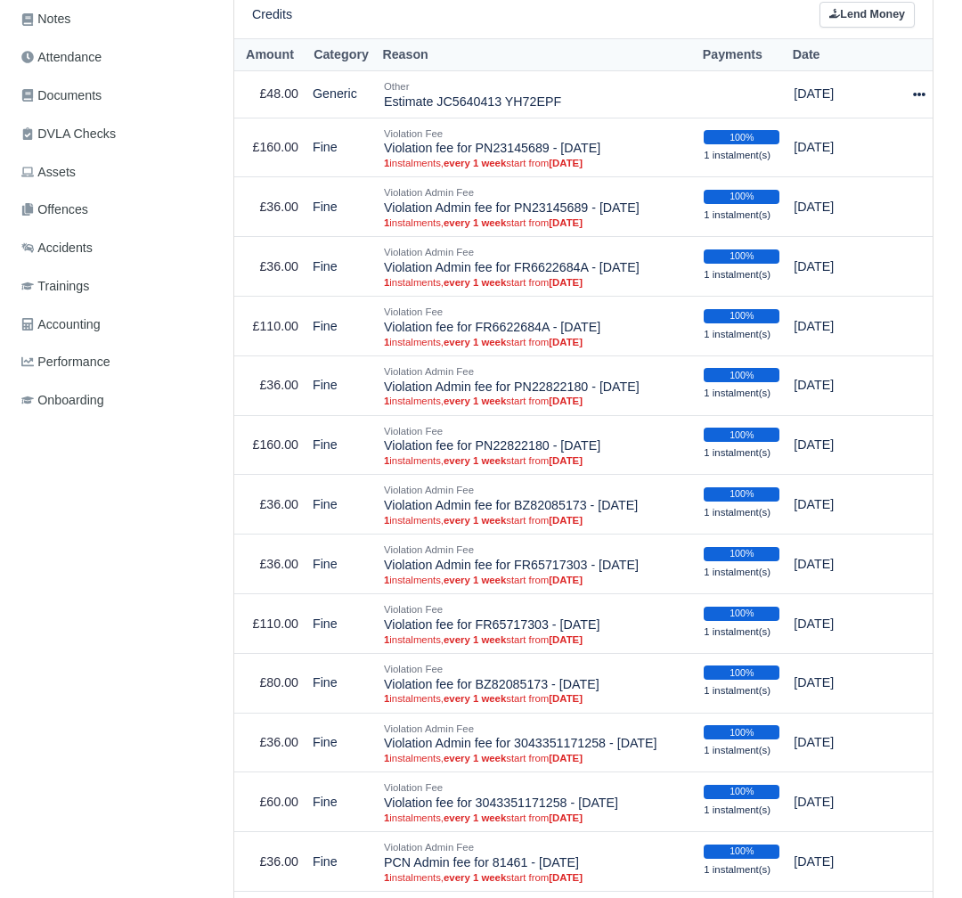
scroll to position [0, 0]
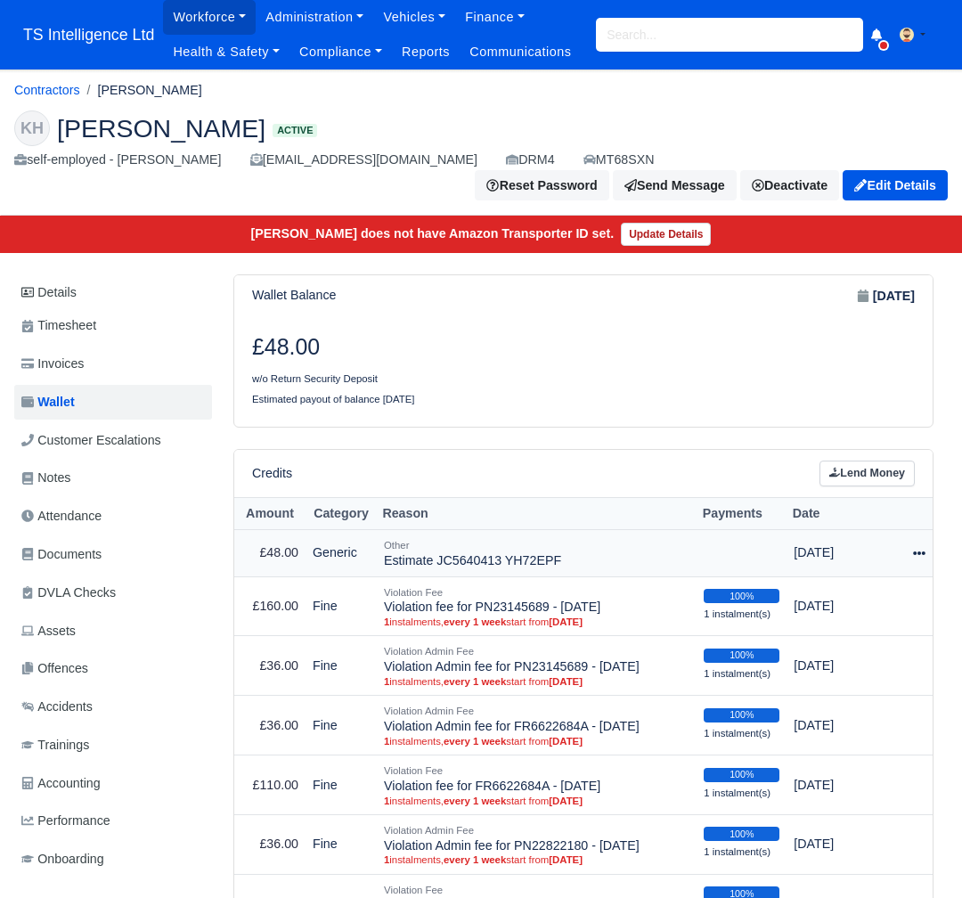
click at [914, 547] on icon at bounding box center [919, 553] width 12 height 12
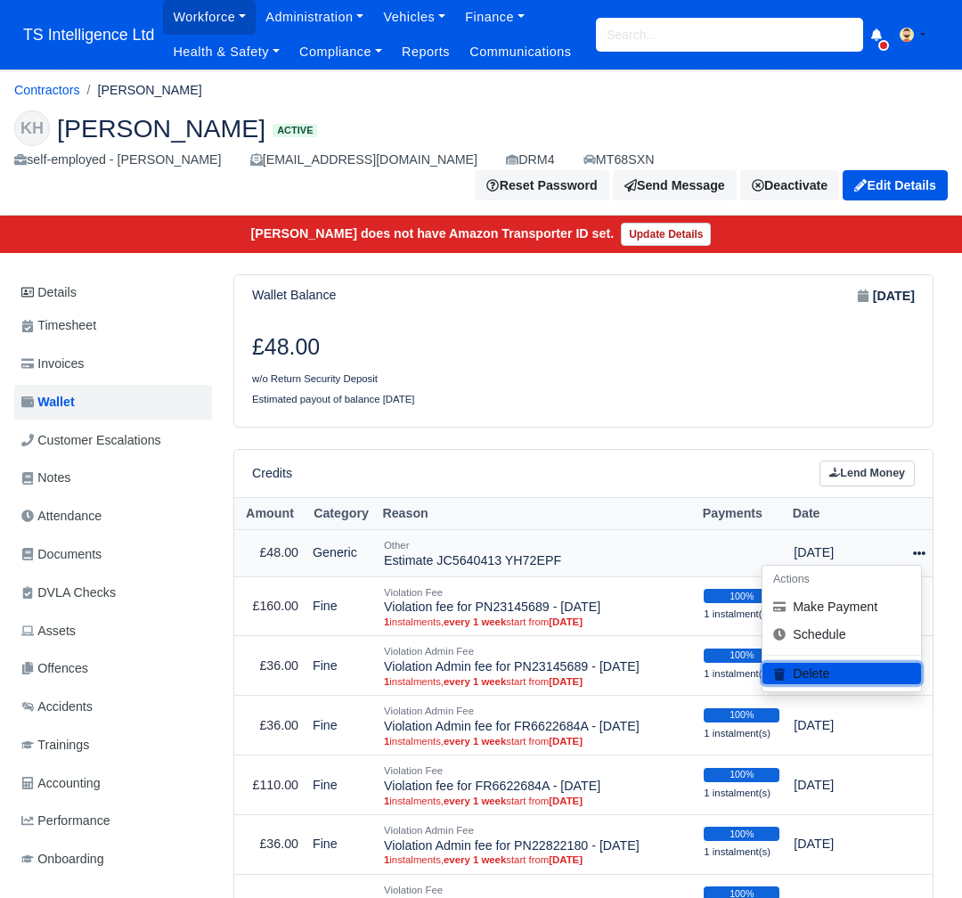
click at [823, 672] on button "Delete" at bounding box center [842, 674] width 159 height 21
